Goal: Navigation & Orientation: Find specific page/section

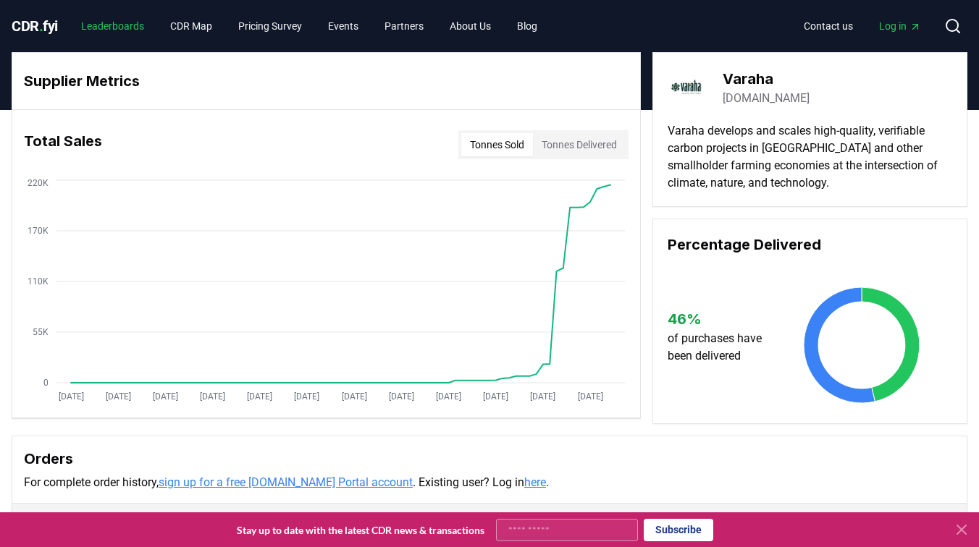
click at [139, 30] on link "Leaderboards" at bounding box center [113, 26] width 86 height 26
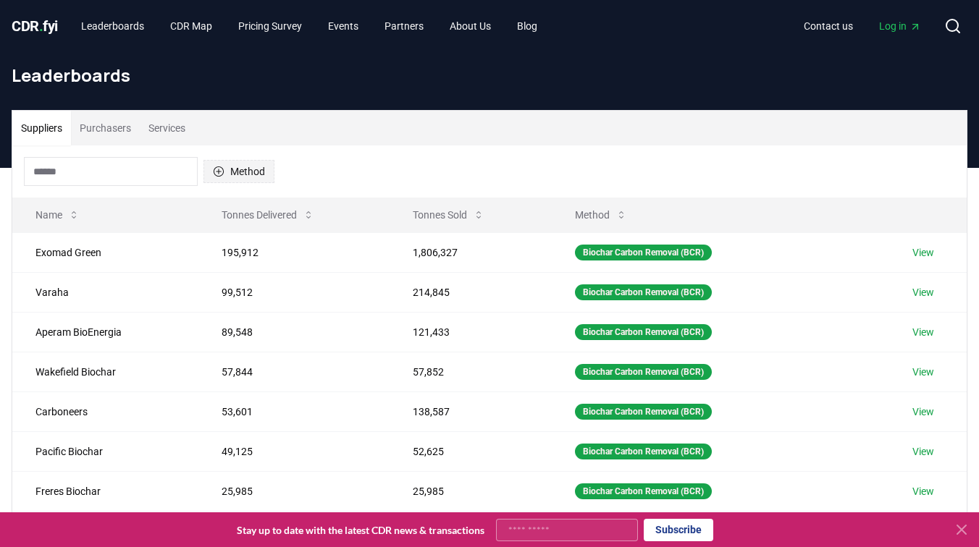
click at [256, 169] on button "Method" at bounding box center [238, 171] width 71 height 23
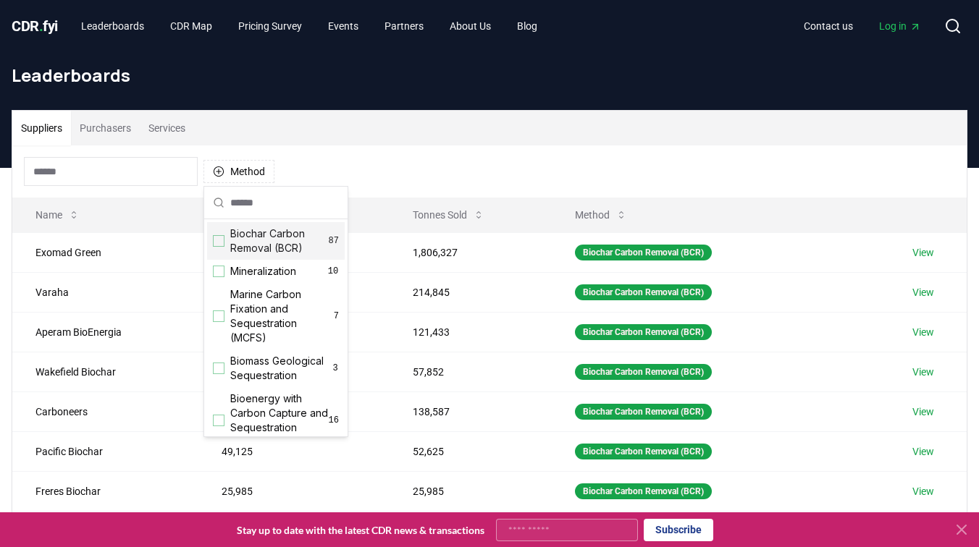
click at [289, 236] on span "Biochar Carbon Removal (BCR)" at bounding box center [279, 241] width 98 height 29
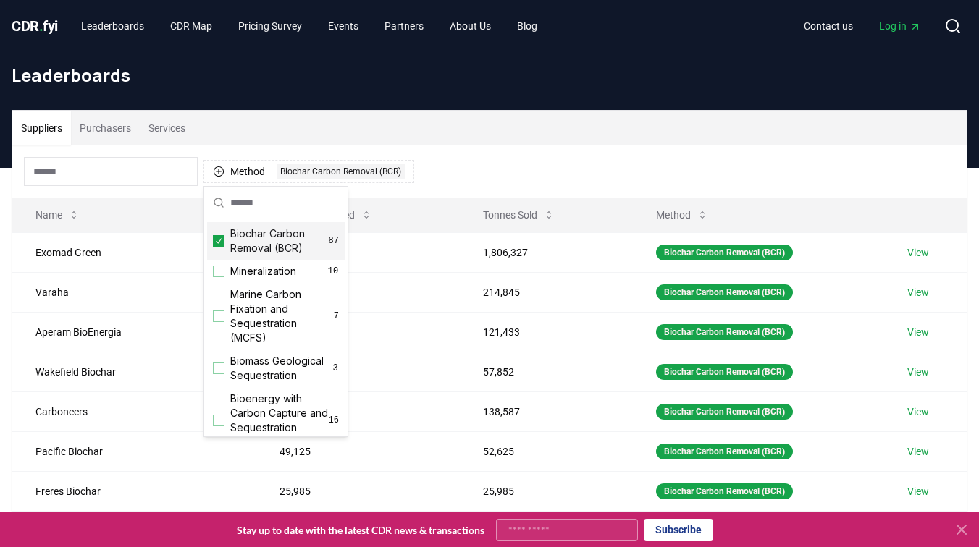
click at [495, 185] on div "Method 1 Biochar Carbon Removal (BCR)" at bounding box center [489, 172] width 954 height 52
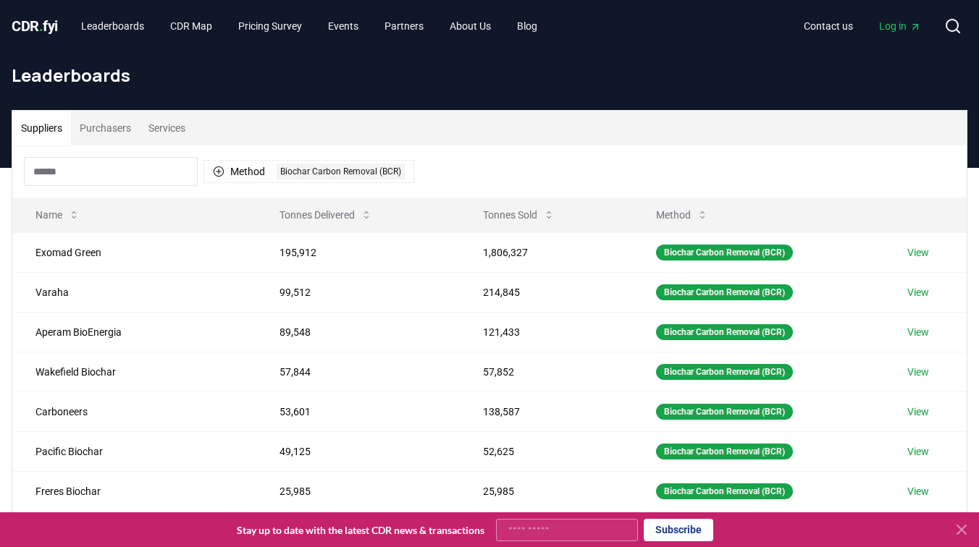
click at [174, 126] on button "Services" at bounding box center [167, 128] width 54 height 35
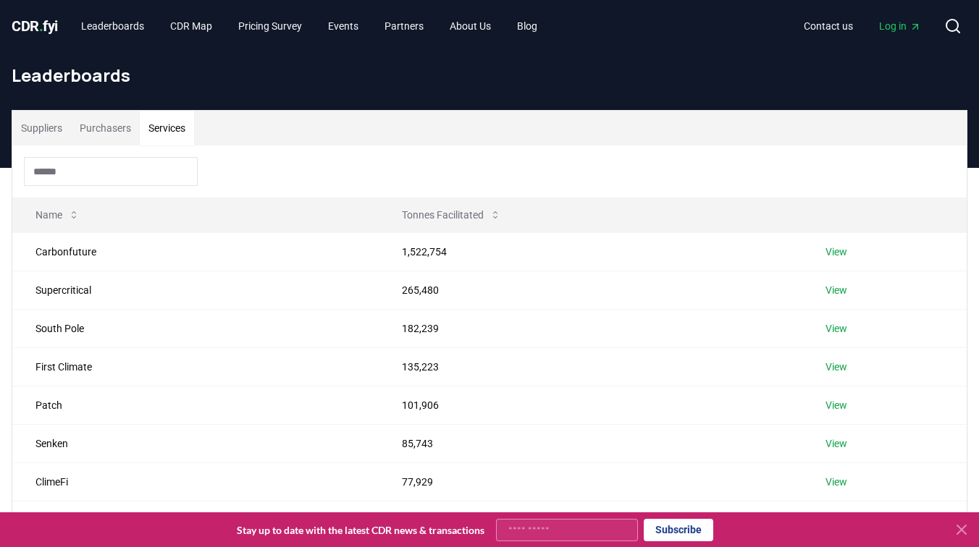
click at [115, 124] on button "Purchasers" at bounding box center [105, 128] width 69 height 35
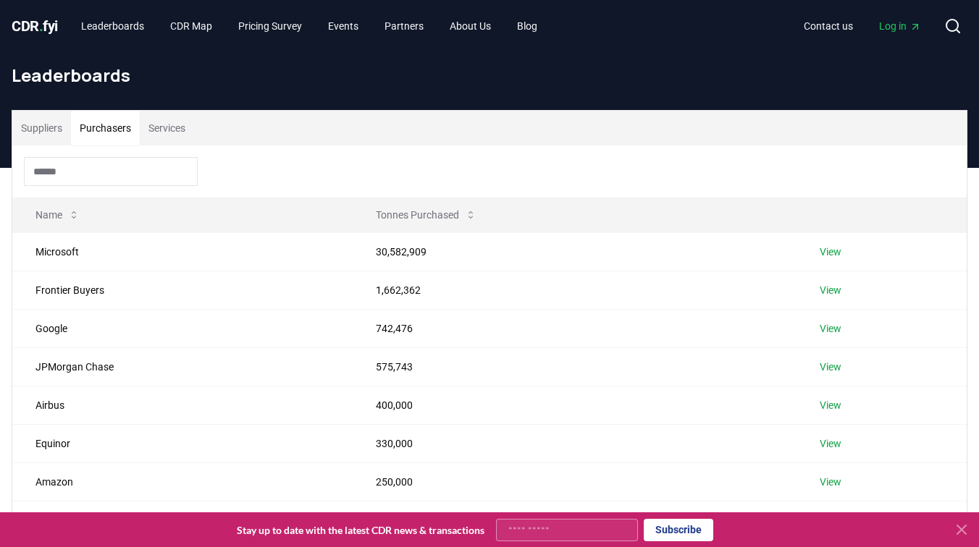
click at [187, 125] on button "Services" at bounding box center [167, 128] width 54 height 35
click at [120, 125] on button "Purchasers" at bounding box center [105, 128] width 69 height 35
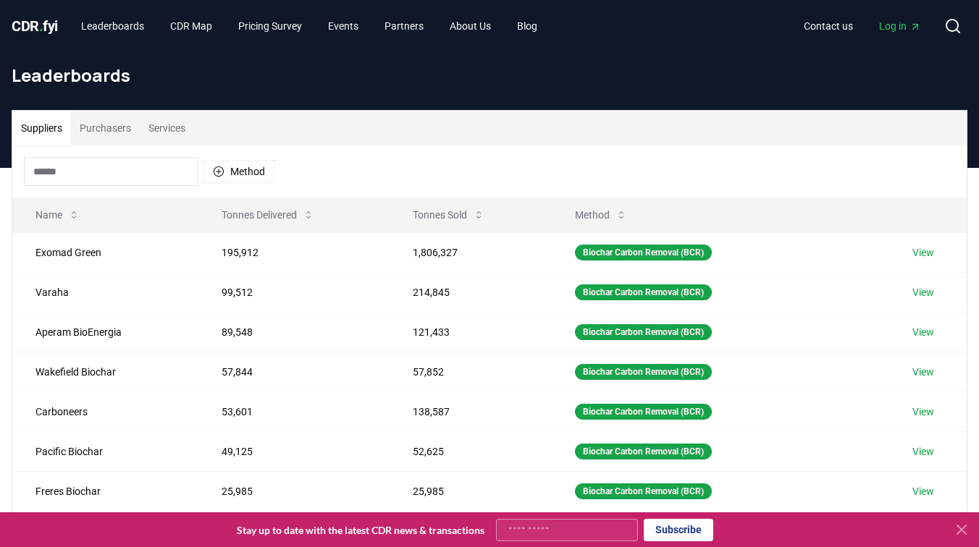
click at [38, 120] on button "Suppliers" at bounding box center [41, 128] width 59 height 35
click at [135, 28] on link "Leaderboards" at bounding box center [113, 26] width 86 height 26
click at [203, 20] on link "CDR Map" at bounding box center [191, 26] width 65 height 26
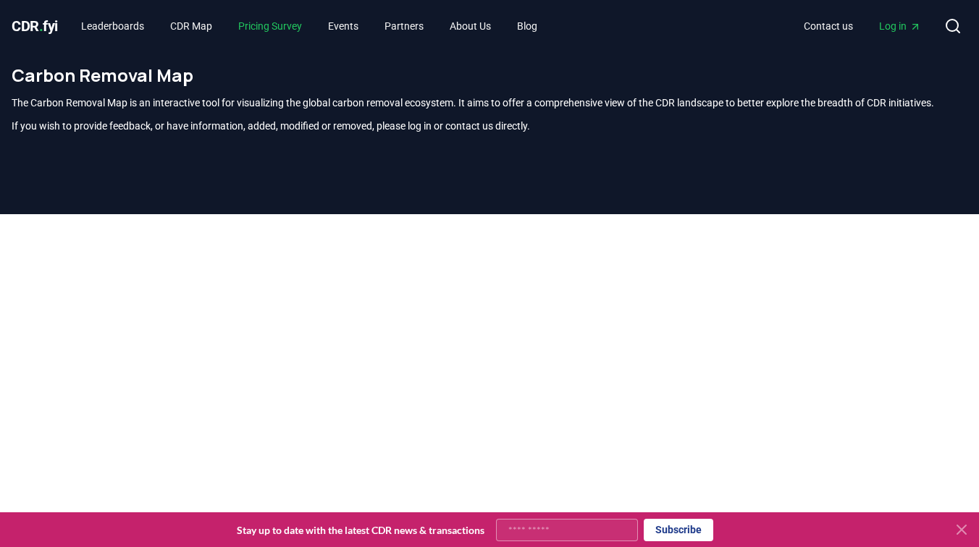
click at [271, 28] on link "Pricing Survey" at bounding box center [270, 26] width 87 height 26
click at [370, 28] on link "Events" at bounding box center [343, 26] width 54 height 26
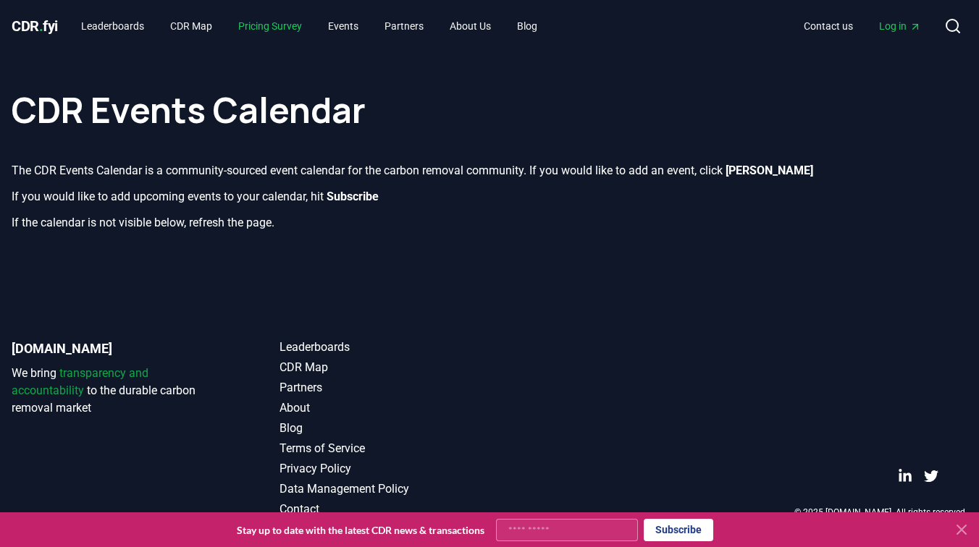
click at [285, 26] on link "Pricing Survey" at bounding box center [270, 26] width 87 height 26
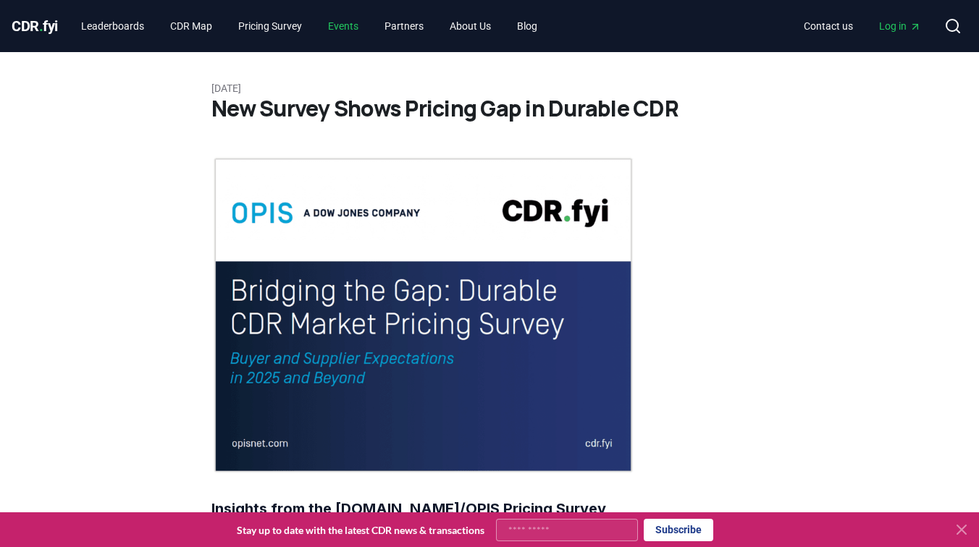
click at [356, 21] on link "Events" at bounding box center [343, 26] width 54 height 26
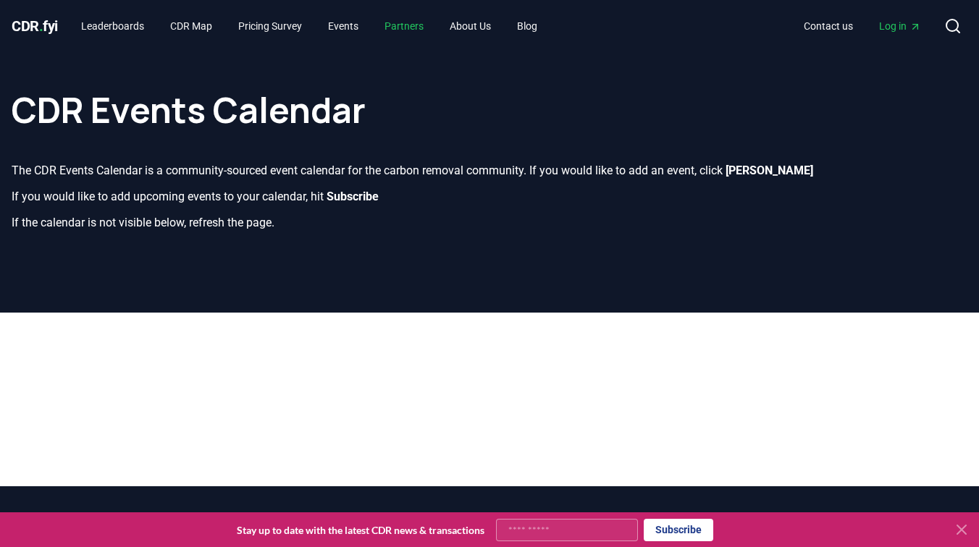
click at [433, 20] on link "Partners" at bounding box center [404, 26] width 62 height 26
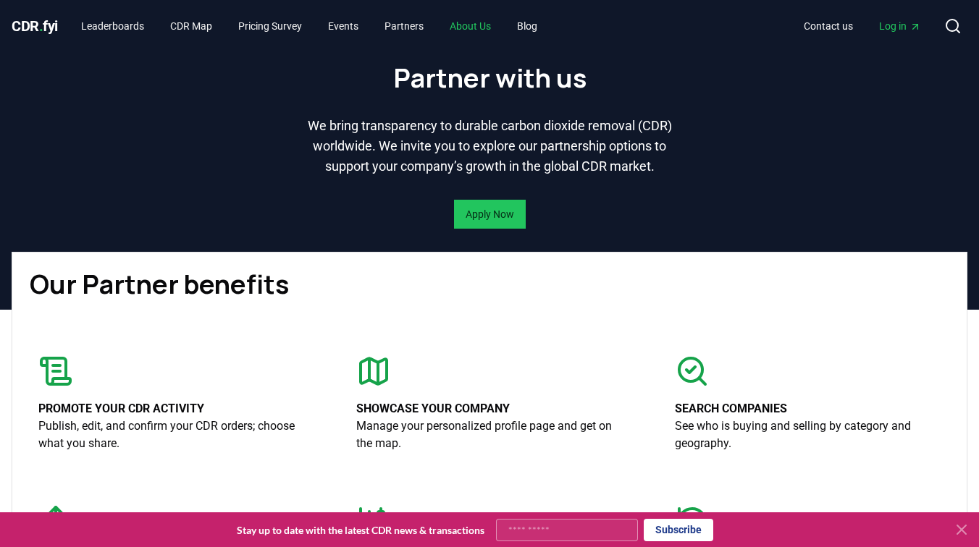
click at [481, 32] on link "About Us" at bounding box center [470, 26] width 64 height 26
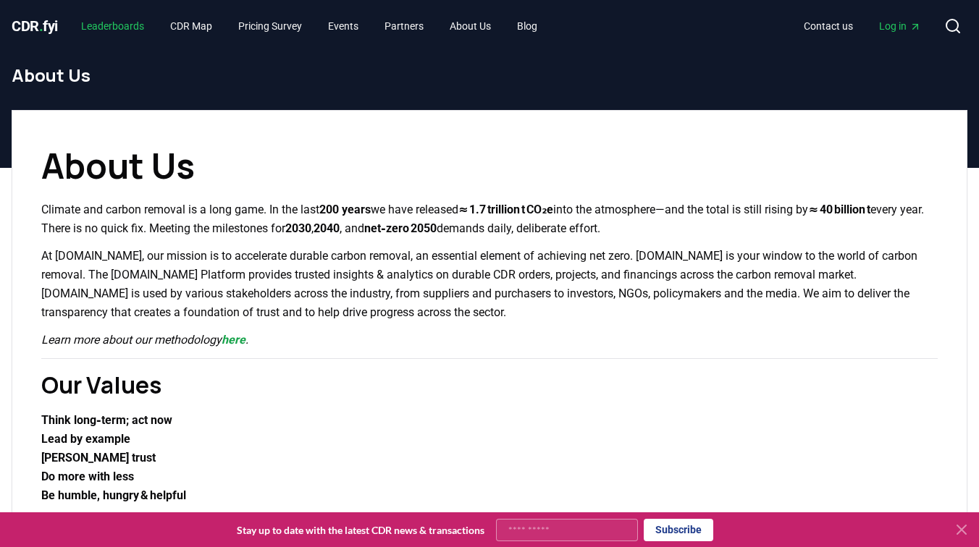
click at [138, 30] on link "Leaderboards" at bounding box center [113, 26] width 86 height 26
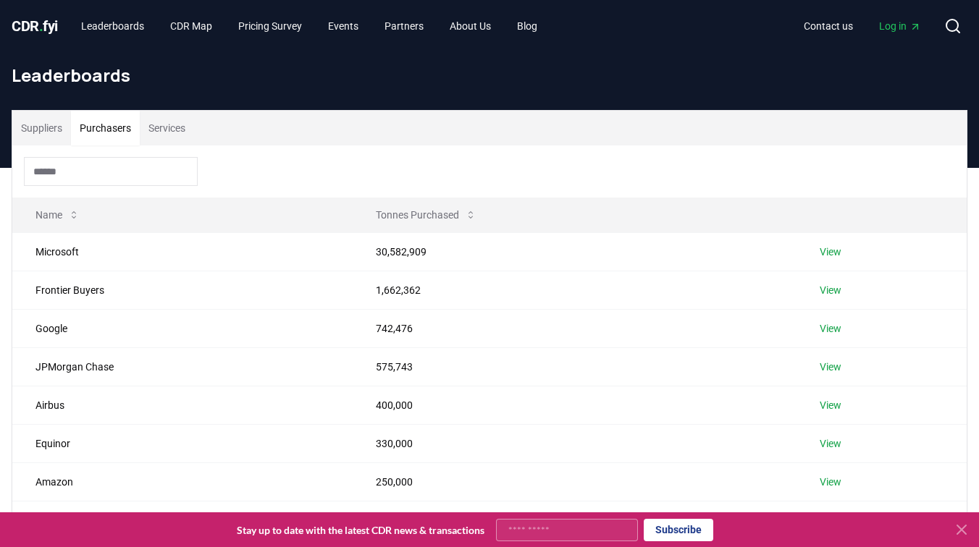
click at [122, 135] on button "Purchasers" at bounding box center [105, 128] width 69 height 35
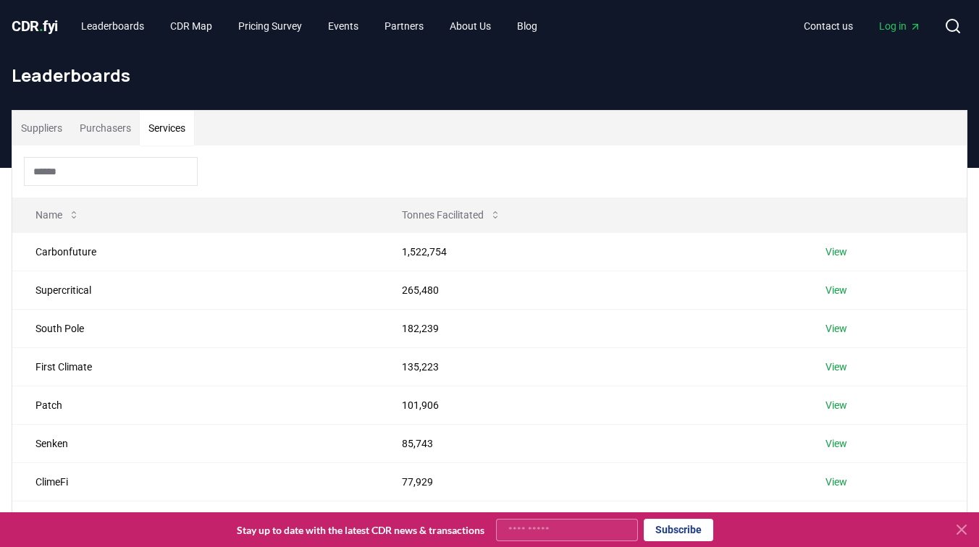
click at [169, 133] on button "Services" at bounding box center [167, 128] width 54 height 35
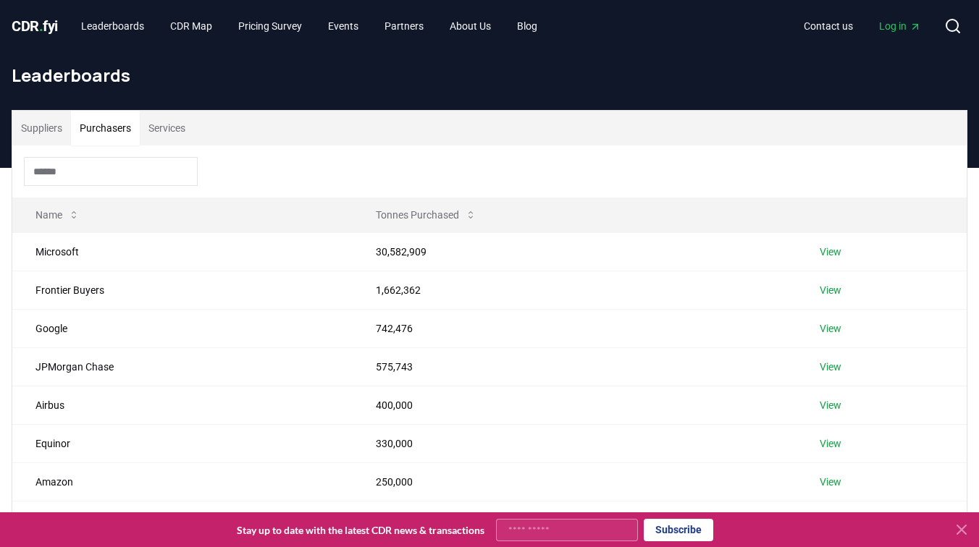
click at [93, 131] on button "Purchasers" at bounding box center [105, 128] width 69 height 35
click at [30, 129] on button "Suppliers" at bounding box center [41, 128] width 59 height 35
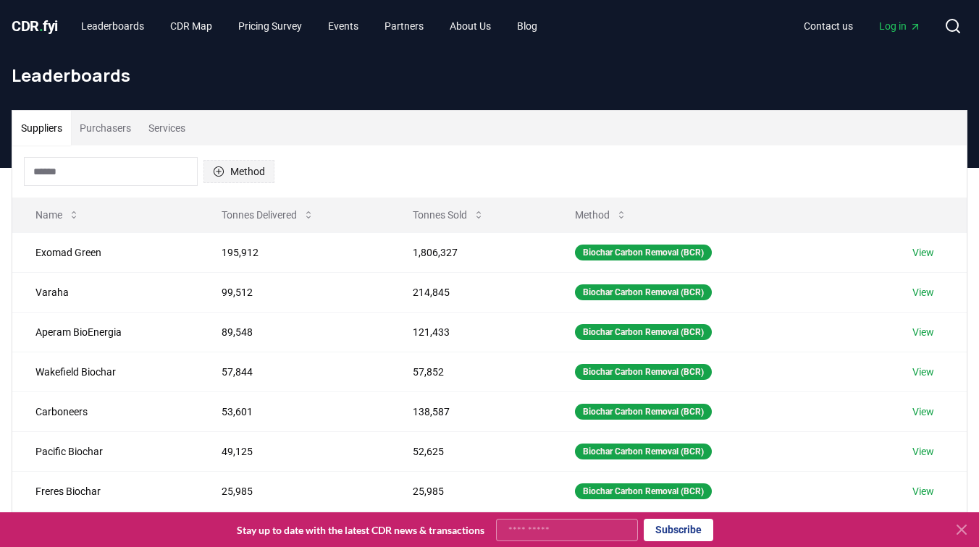
click at [226, 168] on button "Method" at bounding box center [238, 171] width 71 height 23
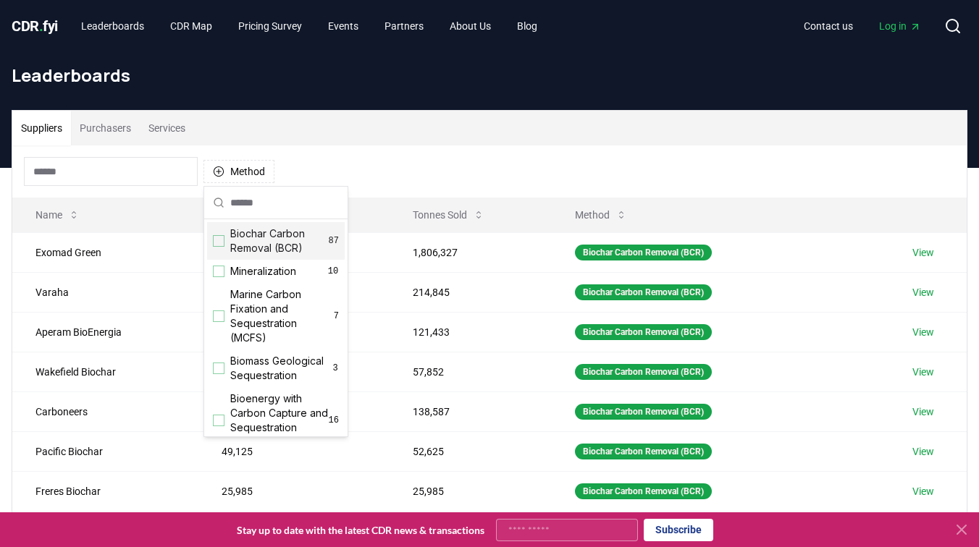
click at [327, 164] on div "Method" at bounding box center [489, 172] width 954 height 52
